Goal: Task Accomplishment & Management: Use online tool/utility

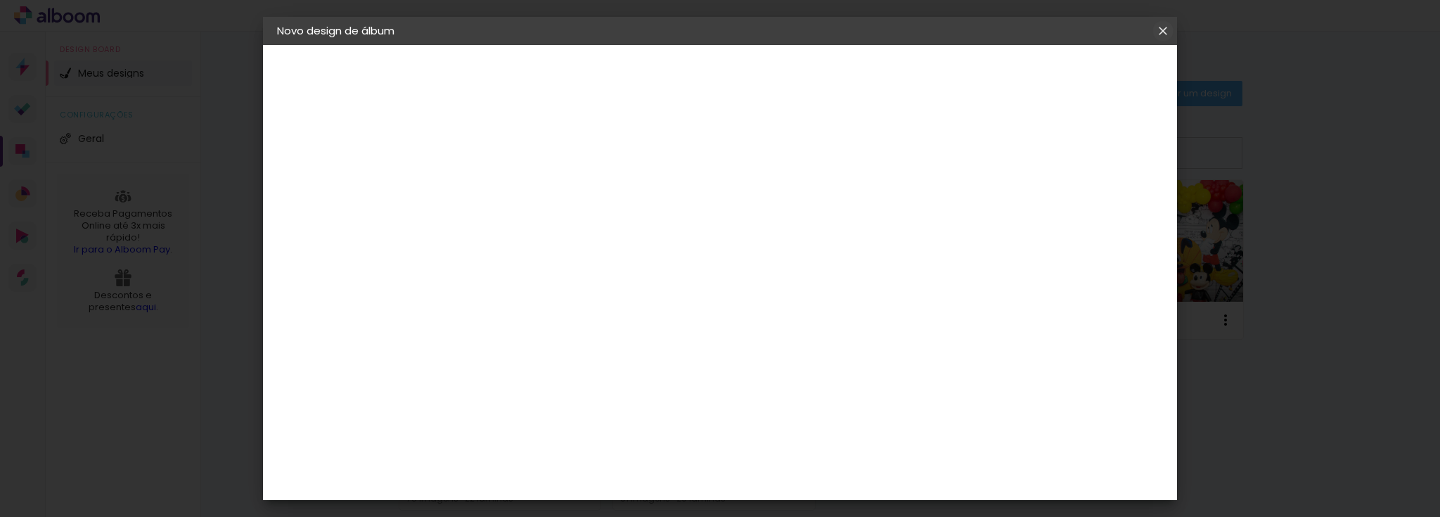
click at [0, 0] on iron-icon at bounding box center [0, 0] width 0 height 0
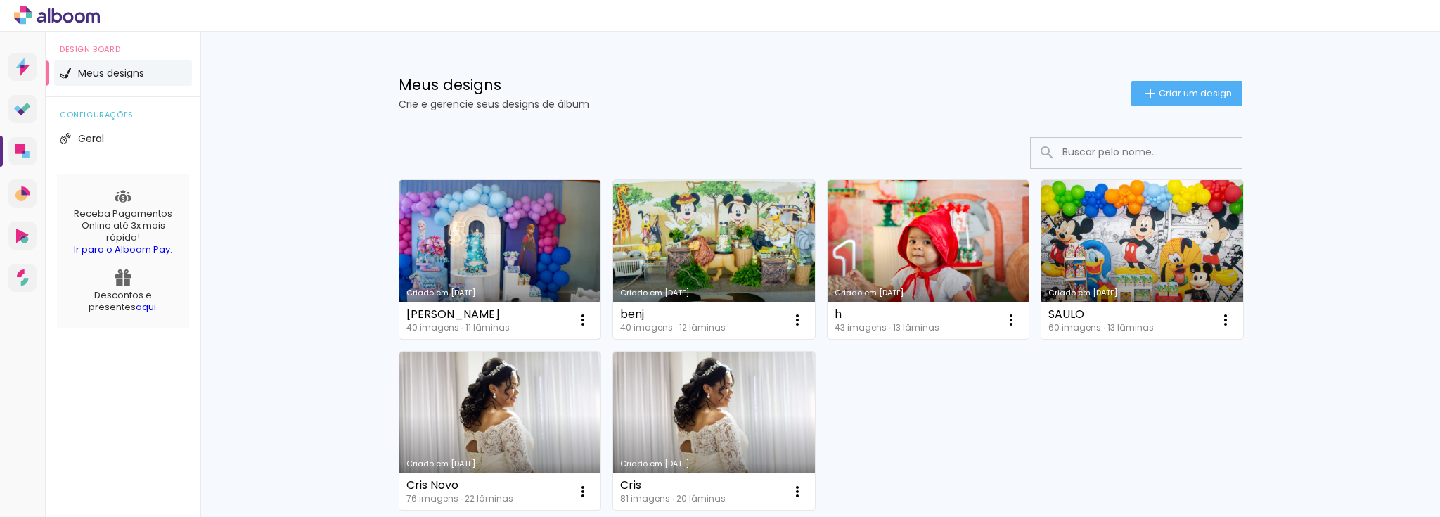
click at [513, 230] on link "Criado em [DATE]" at bounding box center [500, 259] width 202 height 159
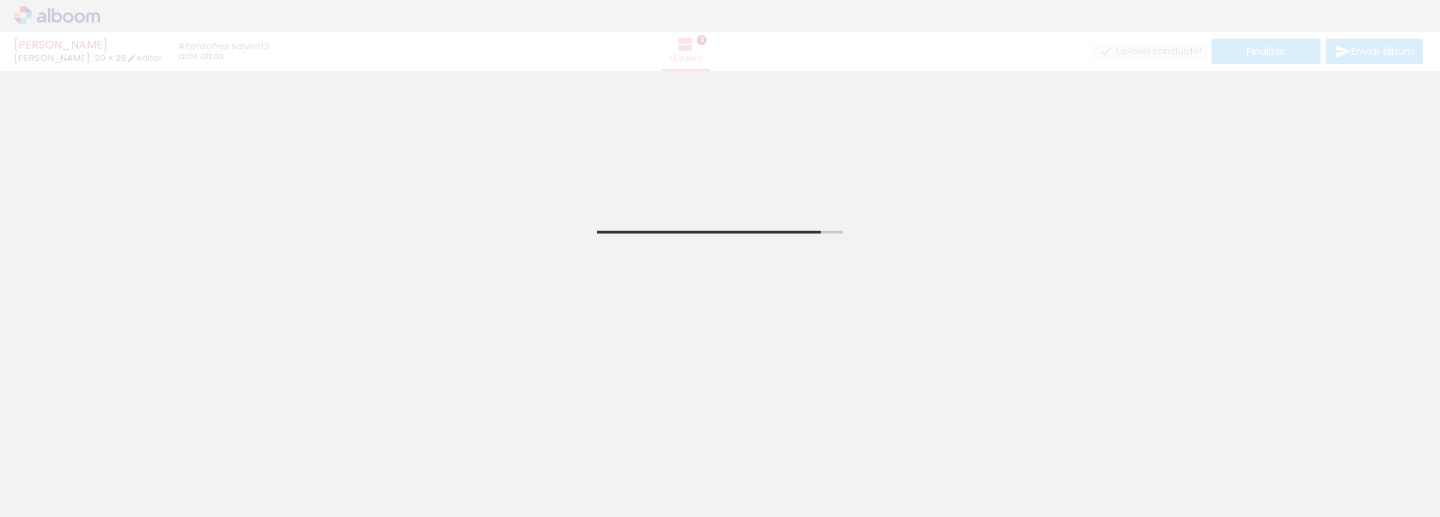
scroll to position [0, 1829]
